Goal: Task Accomplishment & Management: Use online tool/utility

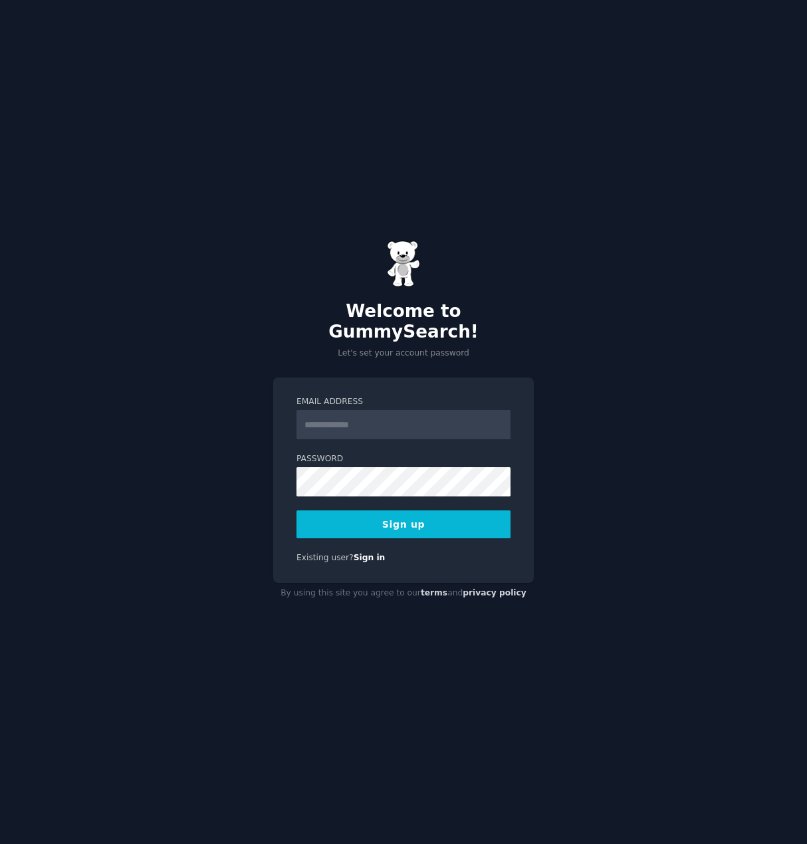
click at [328, 419] on input "Email Address" at bounding box center [403, 424] width 214 height 29
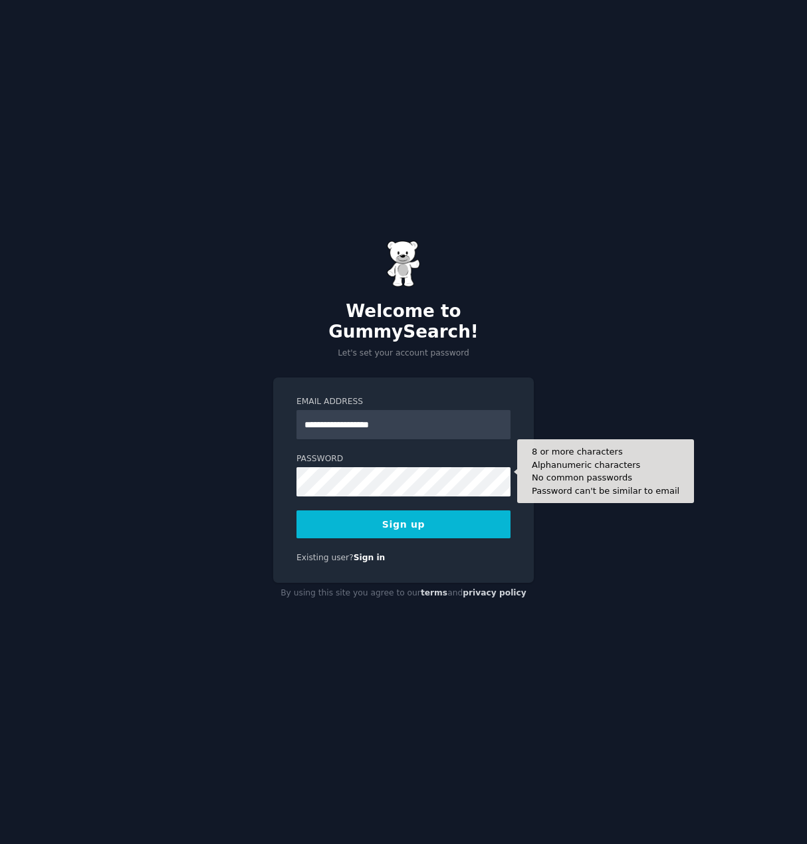
type input "**********"
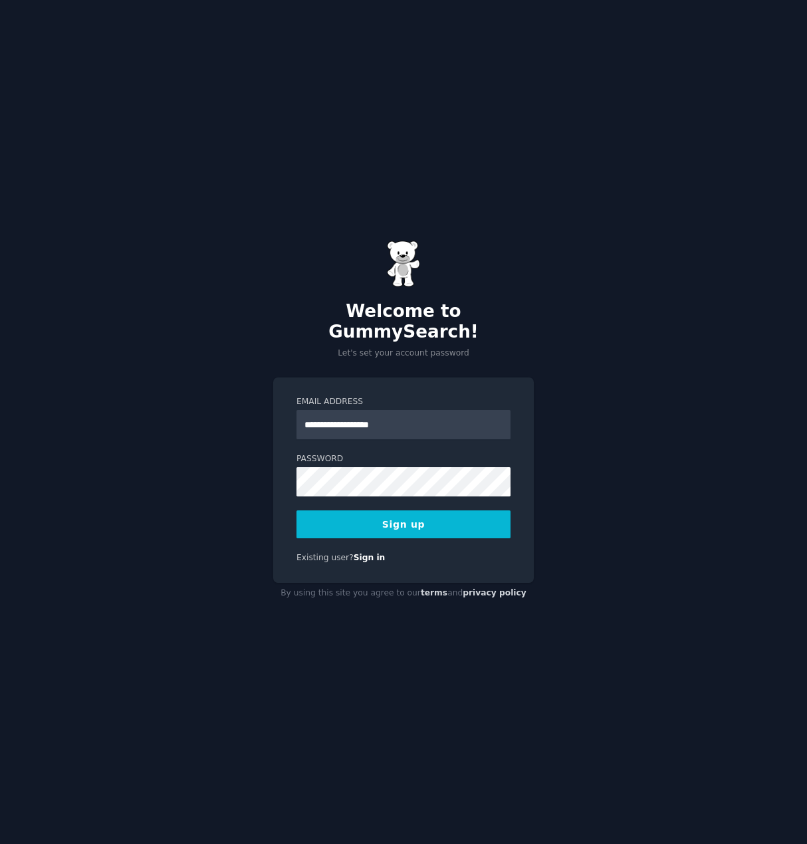
click at [405, 512] on button "Sign up" at bounding box center [403, 524] width 214 height 28
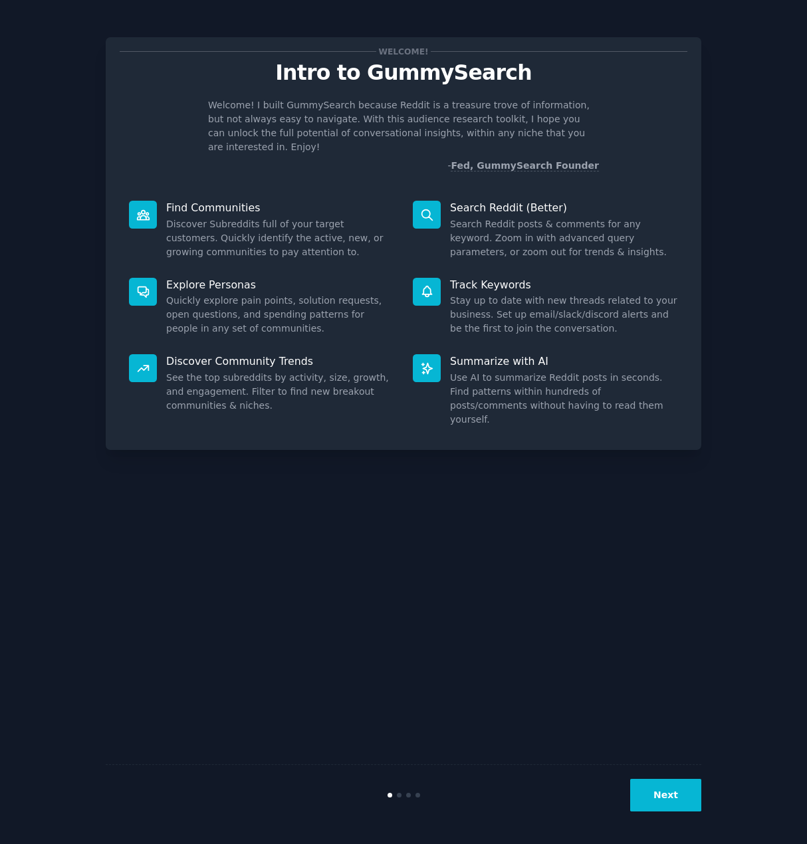
click at [664, 795] on button "Next" at bounding box center [665, 795] width 71 height 33
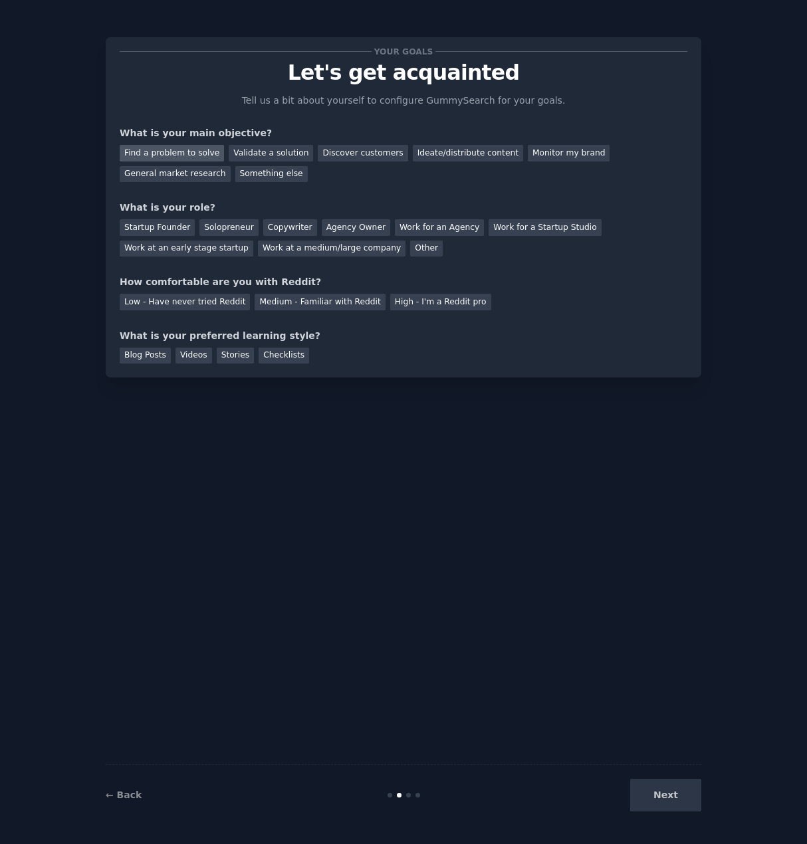
click at [183, 147] on div "Find a problem to solve" at bounding box center [172, 153] width 104 height 17
click at [249, 152] on div "Validate a solution" at bounding box center [271, 153] width 84 height 17
click at [179, 150] on div "Find a problem to solve" at bounding box center [172, 153] width 104 height 17
click at [207, 225] on div "Solopreneur" at bounding box center [228, 227] width 58 height 17
click at [304, 304] on div "Medium - Familiar with Reddit" at bounding box center [320, 302] width 130 height 17
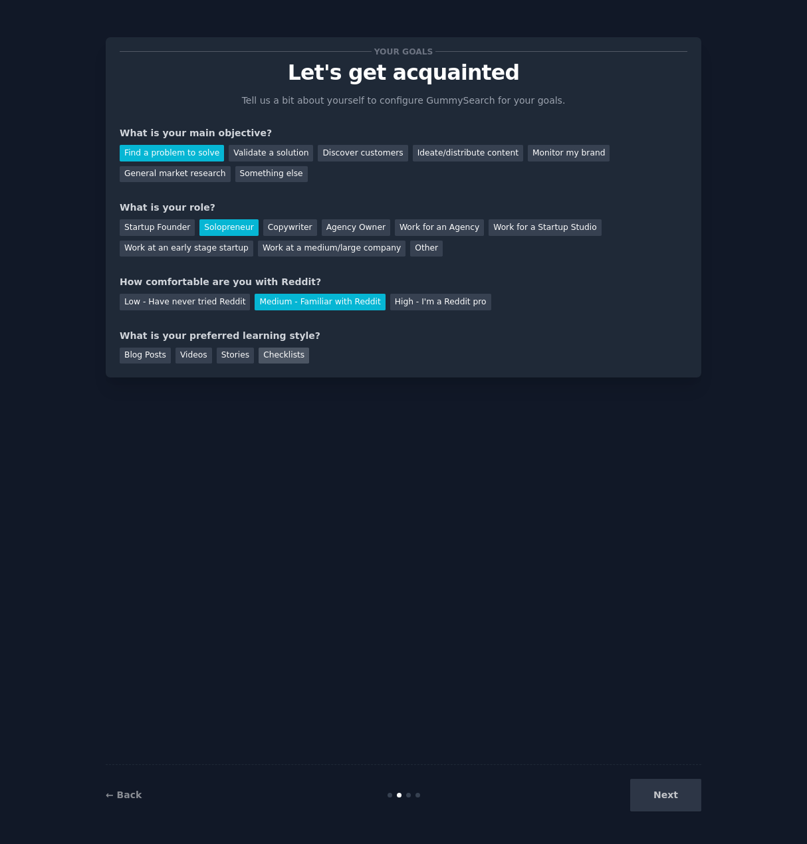
click at [266, 354] on div "Checklists" at bounding box center [283, 356] width 51 height 17
click at [660, 790] on button "Next" at bounding box center [665, 795] width 71 height 33
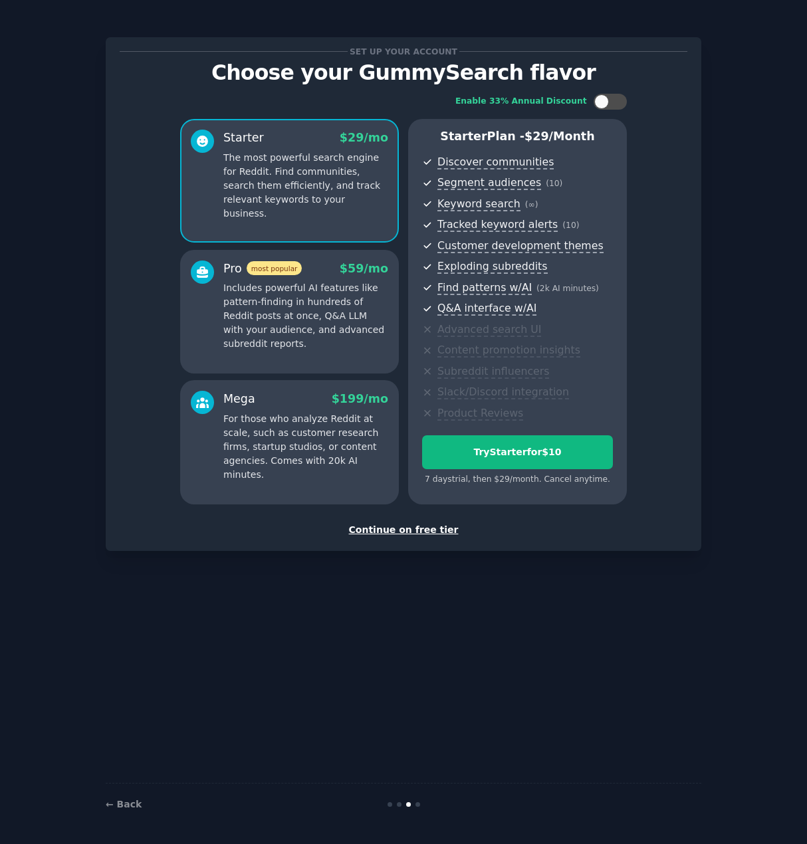
click at [401, 526] on div "Continue on free tier" at bounding box center [403, 530] width 567 height 14
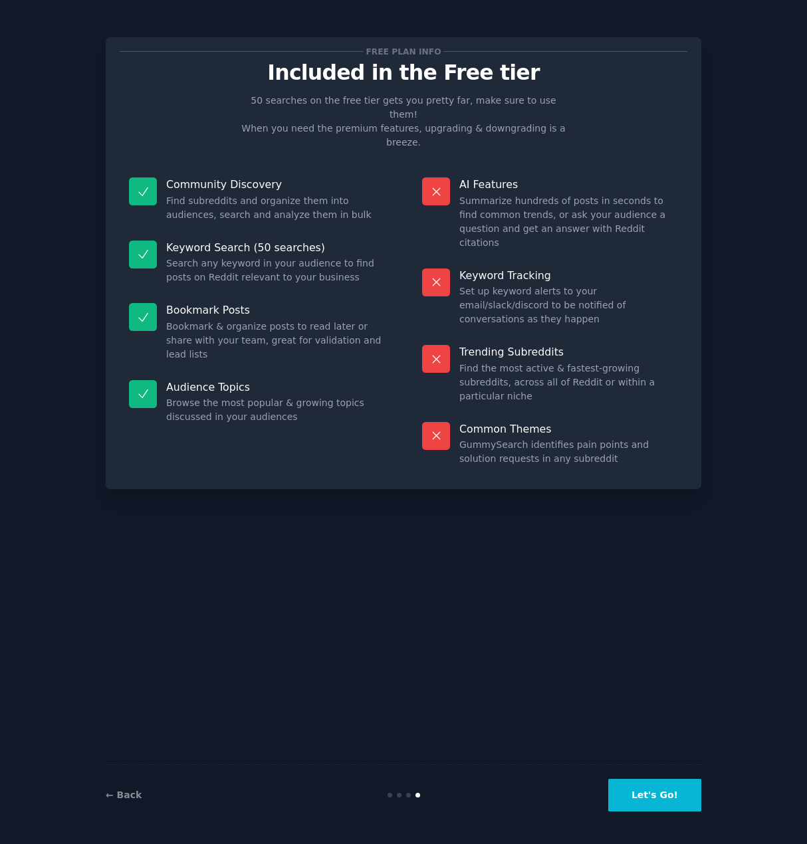
click at [121, 787] on div "← Back Let's Go!" at bounding box center [403, 794] width 595 height 61
click at [126, 795] on link "← Back" at bounding box center [124, 794] width 36 height 11
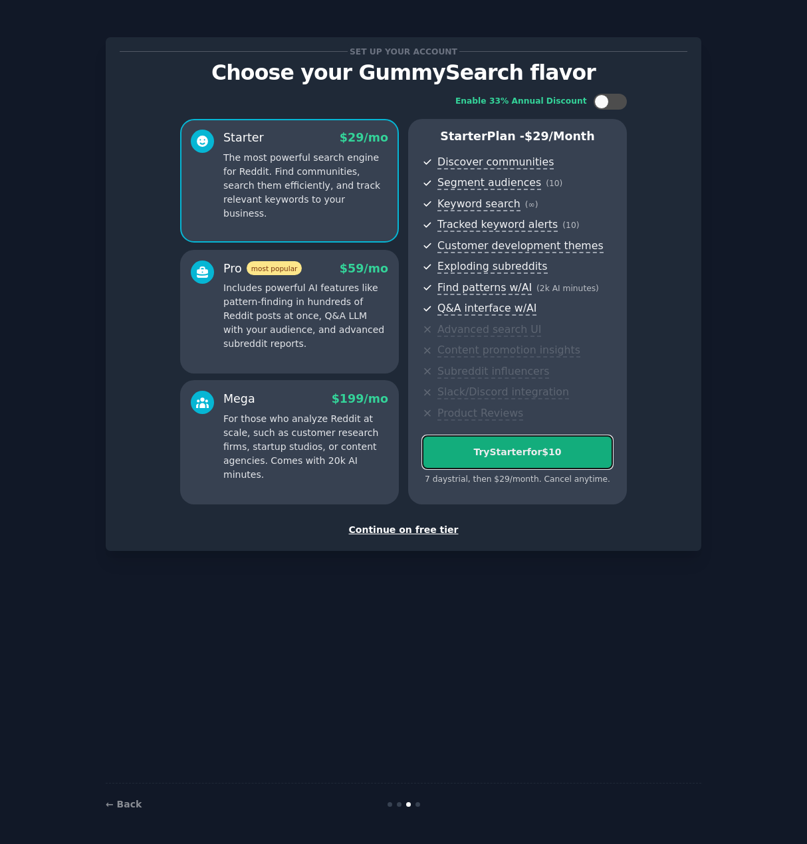
click at [501, 446] on div "Try Starter for $10" at bounding box center [517, 452] width 189 height 14
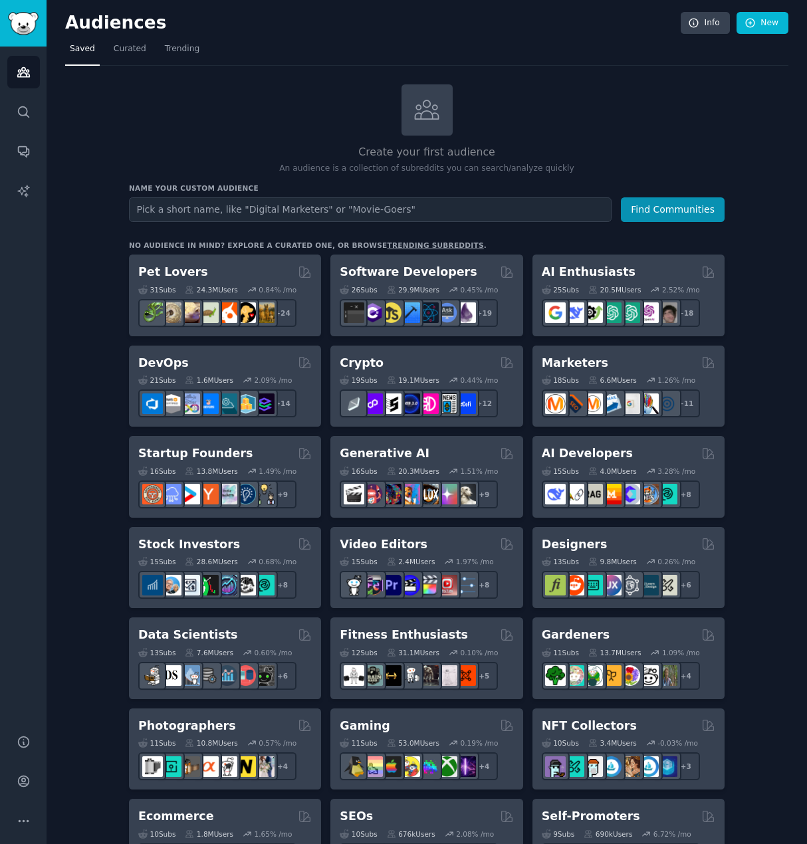
click at [517, 212] on input "text" at bounding box center [370, 209] width 482 height 25
type input "retirees"
click at [658, 213] on button "Find Communities" at bounding box center [673, 209] width 104 height 25
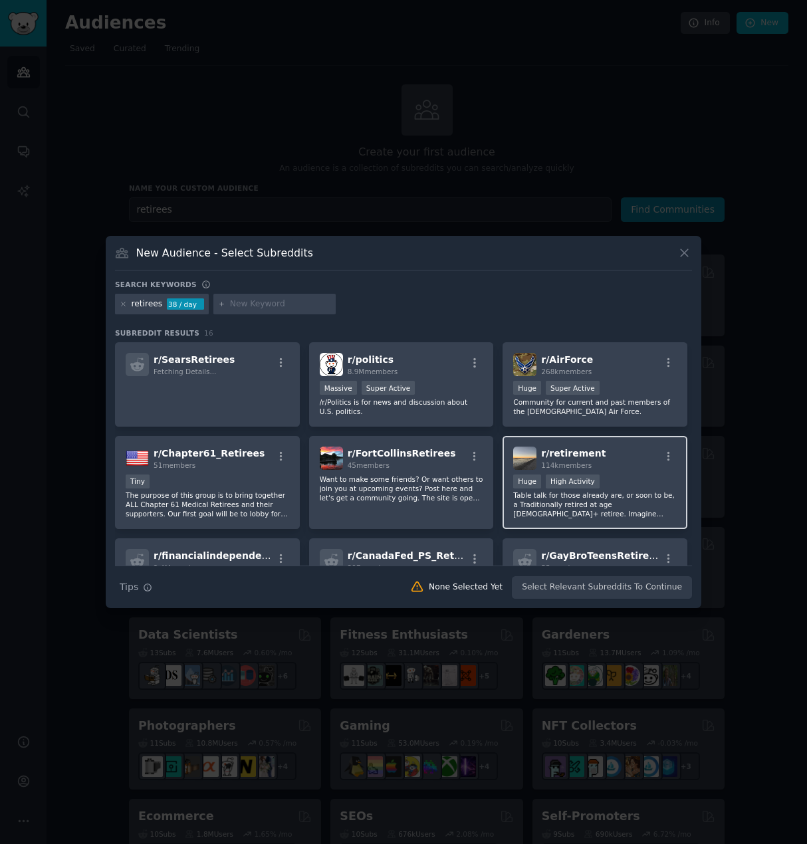
click at [604, 460] on div "r/ retirement 114k members" at bounding box center [594, 458] width 163 height 23
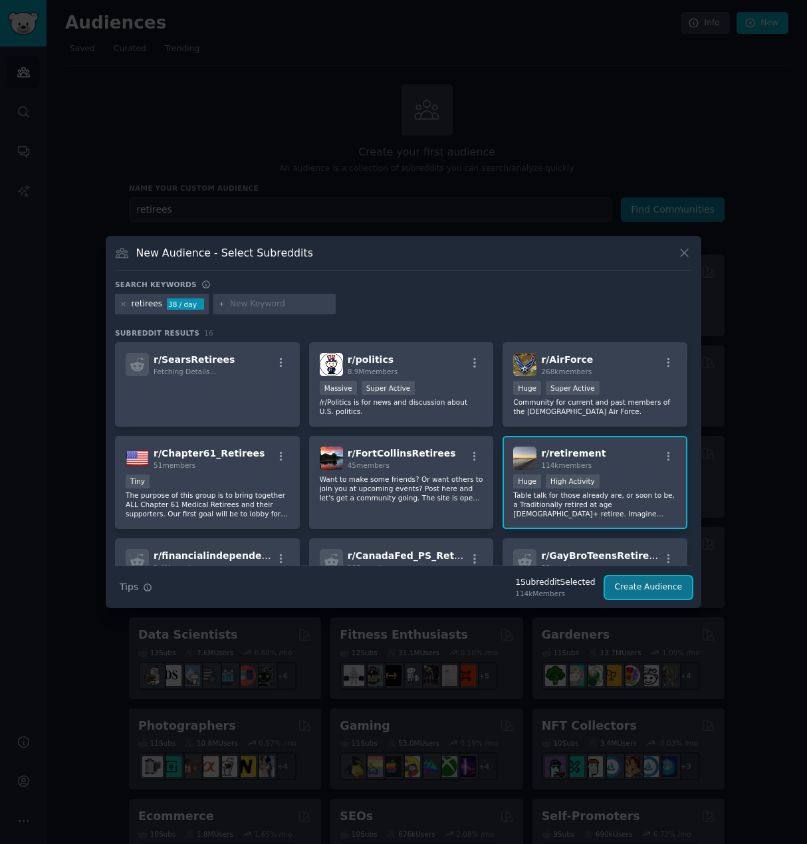
click at [640, 588] on button "Create Audience" at bounding box center [649, 587] width 88 height 23
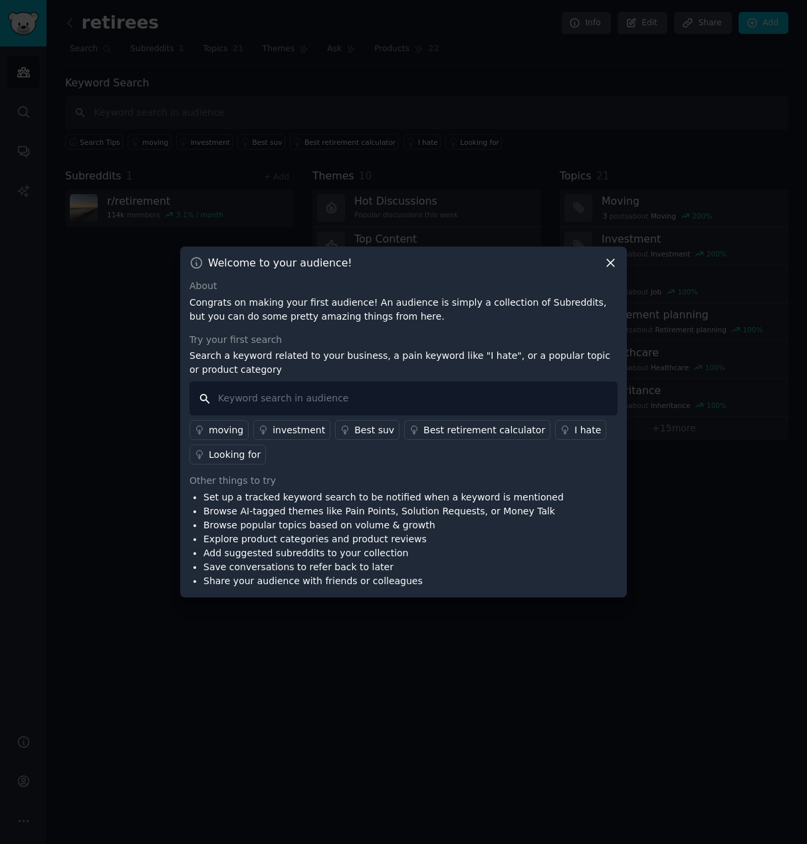
click at [519, 397] on input "text" at bounding box center [403, 398] width 428 height 34
type input "struggling with"
